Goal: Check status: Check status

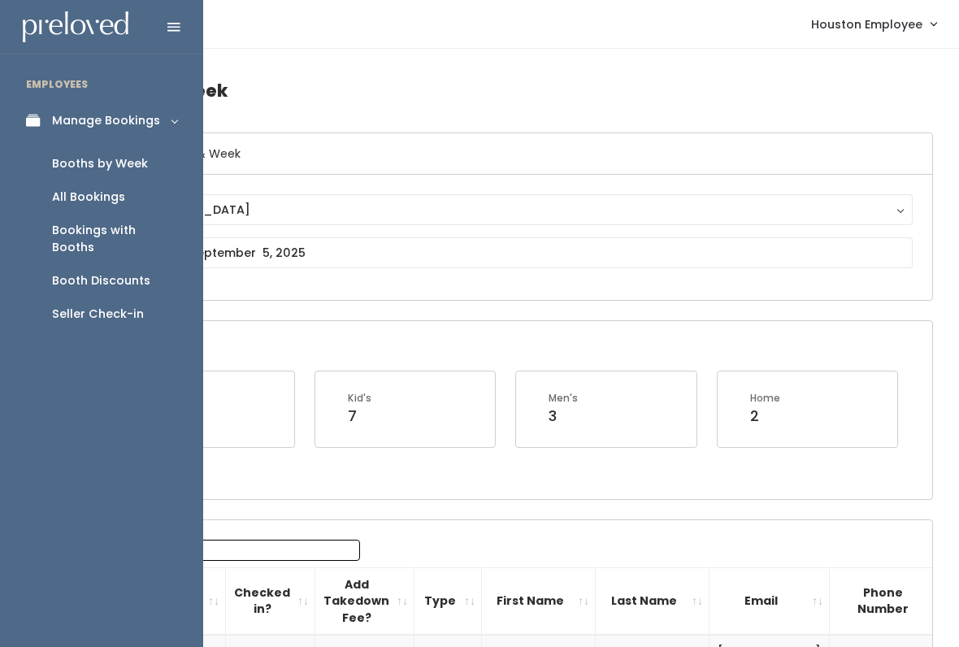
click at [113, 272] on div "Booth Discounts" at bounding box center [101, 280] width 98 height 17
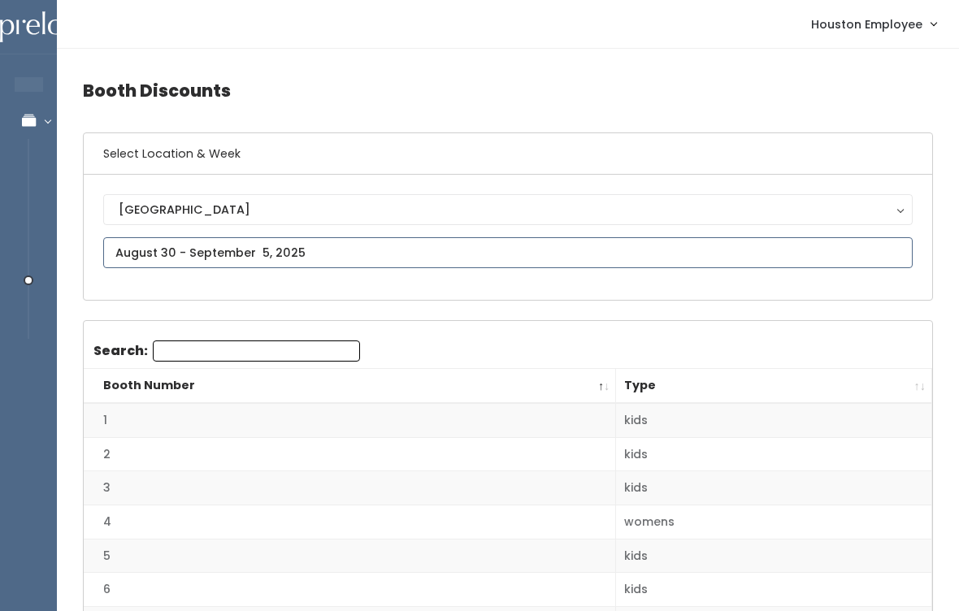
click at [326, 250] on input "text" at bounding box center [508, 252] width 810 height 31
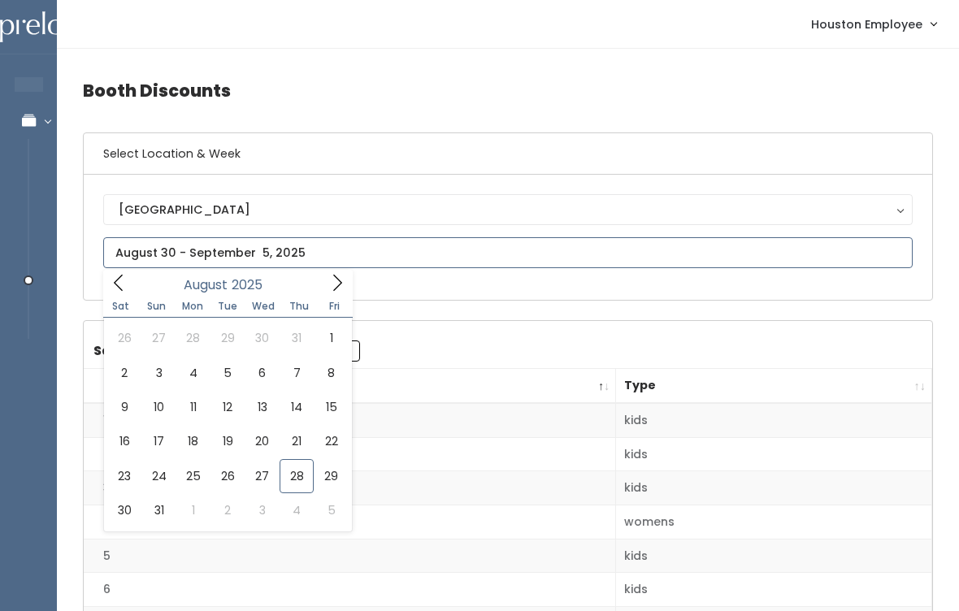
type input "August 23 to August 29"
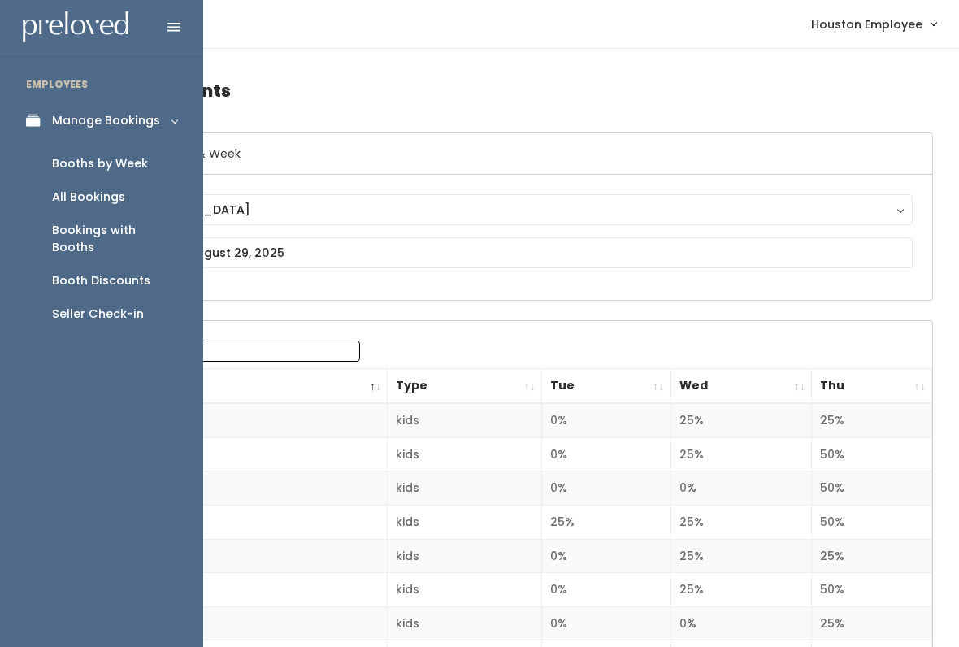
click at [133, 153] on link "Booths by Week" at bounding box center [101, 163] width 203 height 33
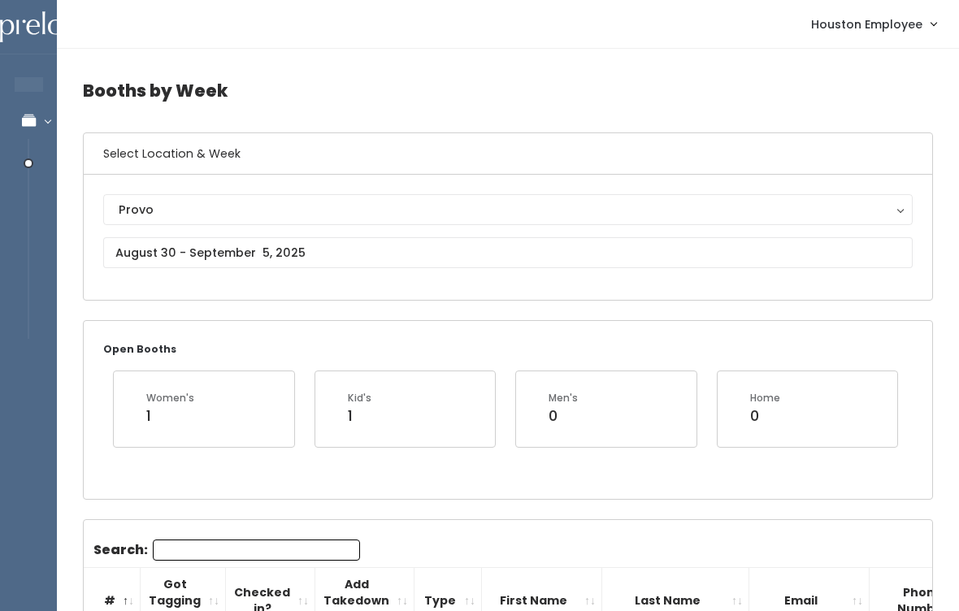
click at [200, 205] on div "Provo" at bounding box center [508, 210] width 779 height 18
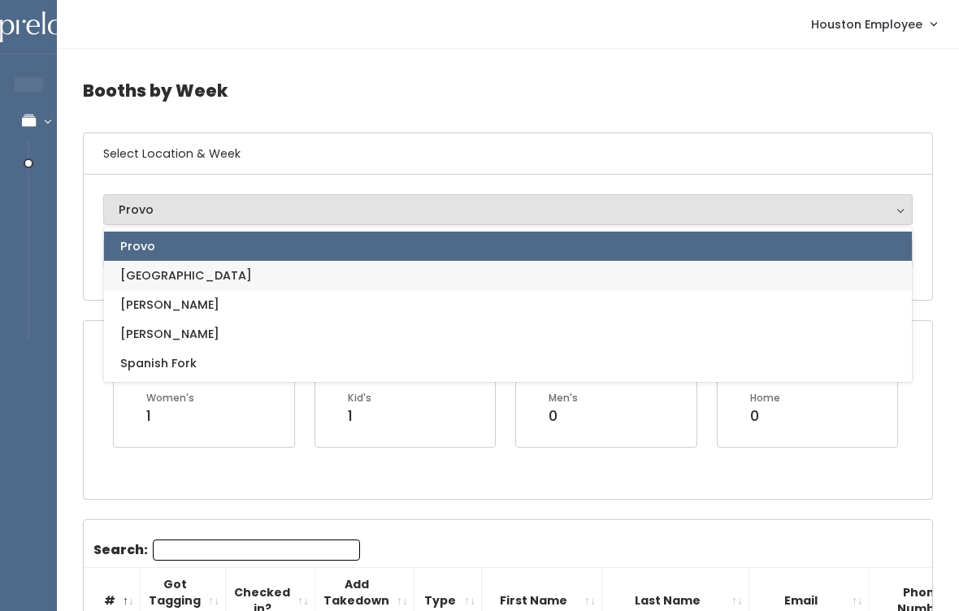
click at [206, 268] on link "[GEOGRAPHIC_DATA]" at bounding box center [508, 275] width 808 height 29
select select "5"
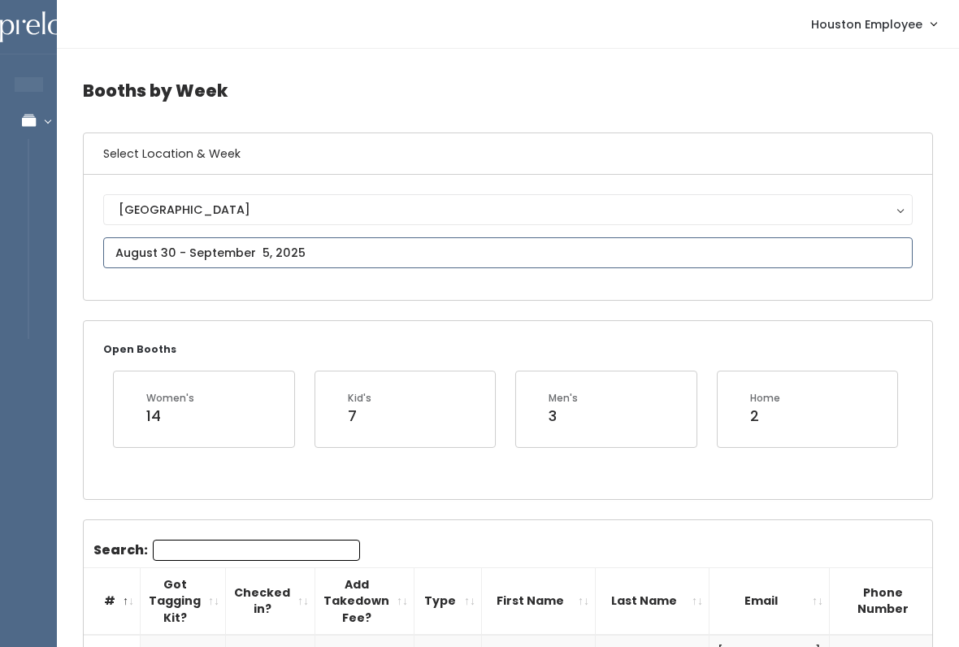
click at [304, 250] on input "text" at bounding box center [508, 252] width 810 height 31
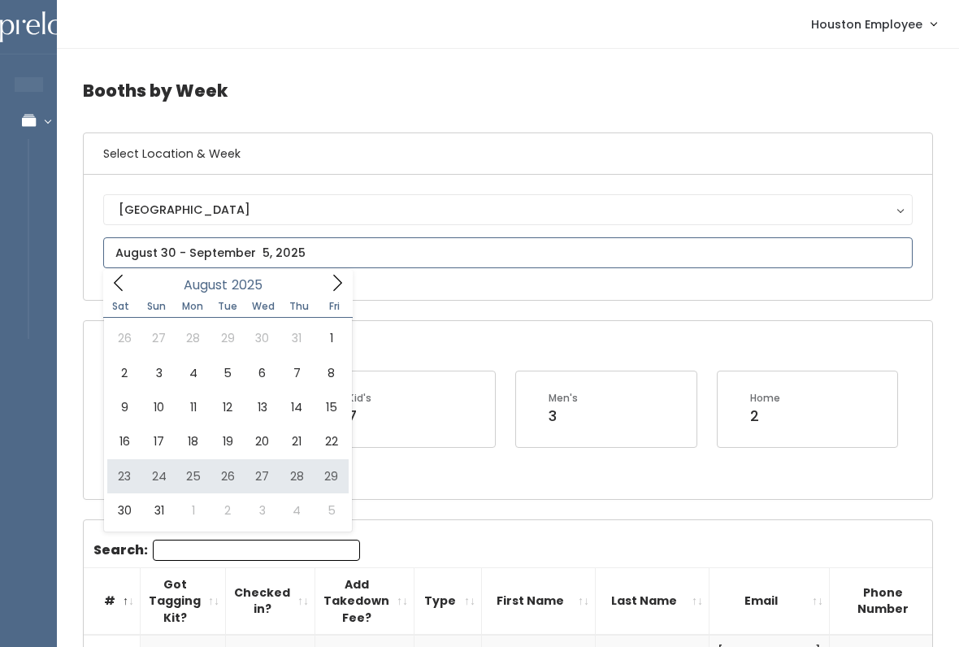
type input "August 23 to August 29"
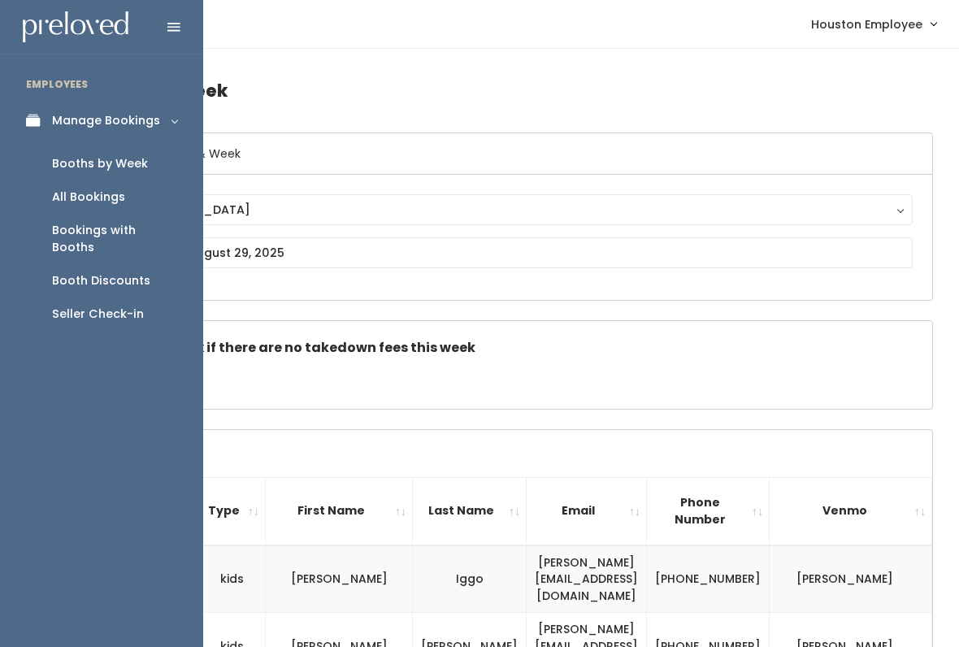
click at [115, 272] on div "Booth Discounts" at bounding box center [101, 280] width 98 height 17
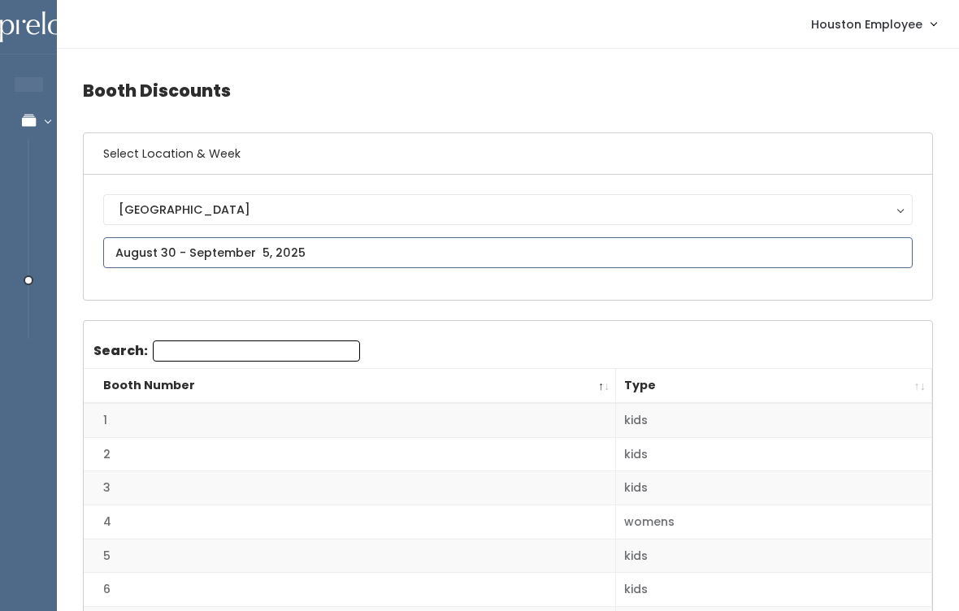
click at [521, 250] on input "text" at bounding box center [508, 252] width 810 height 31
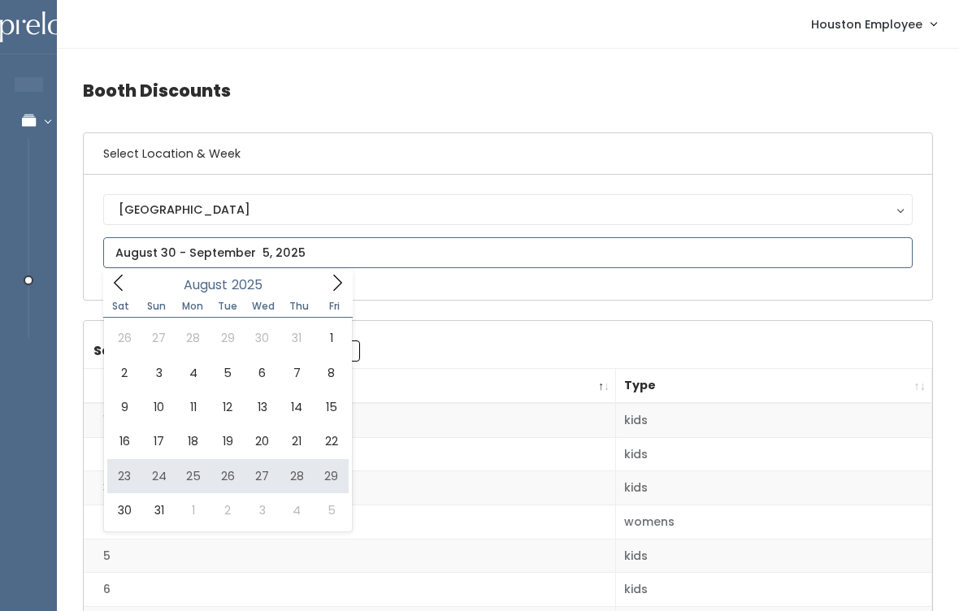
type input "August 23 to August 29"
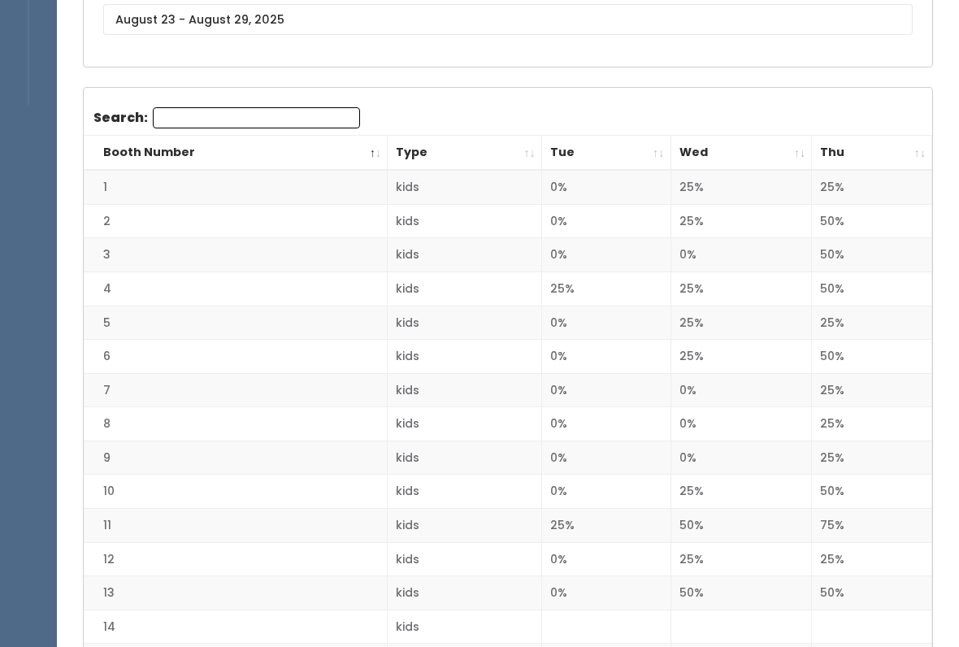
scroll to position [228, 0]
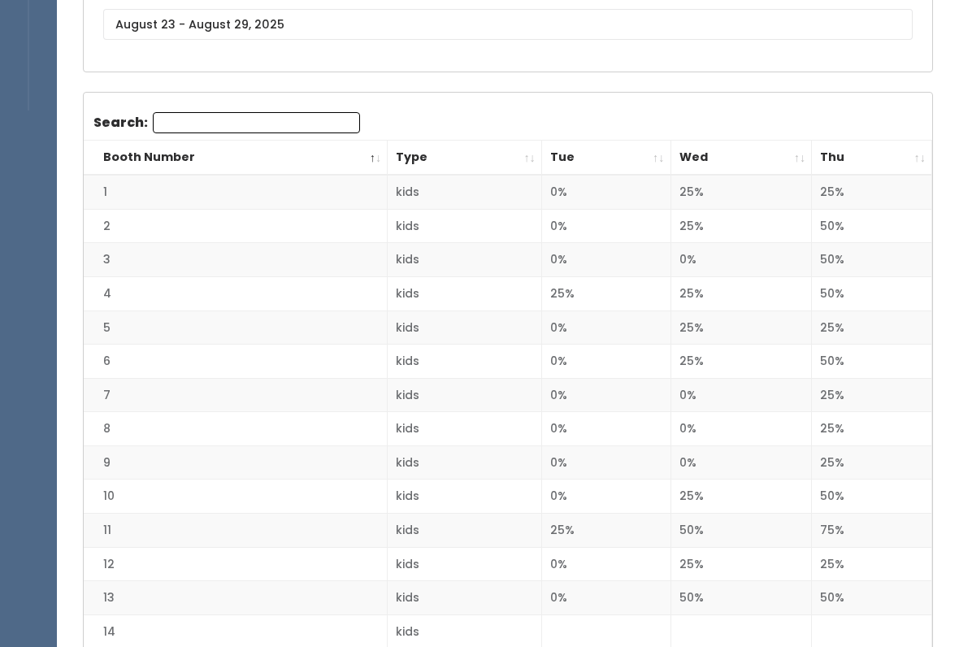
click at [911, 159] on th "Thu" at bounding box center [872, 158] width 120 height 35
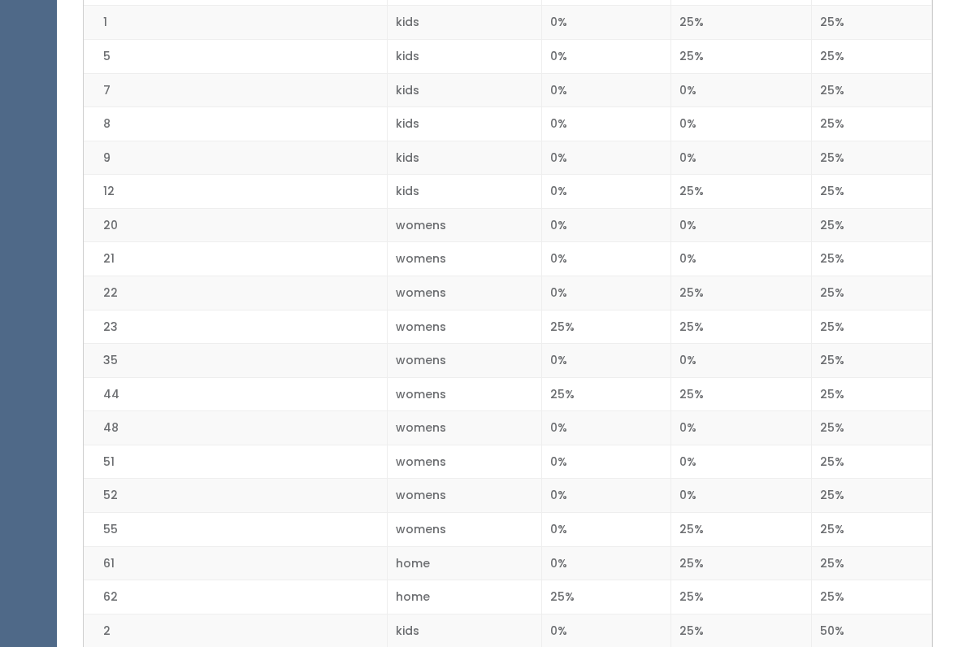
scroll to position [872, 0]
